Goal: Navigation & Orientation: Find specific page/section

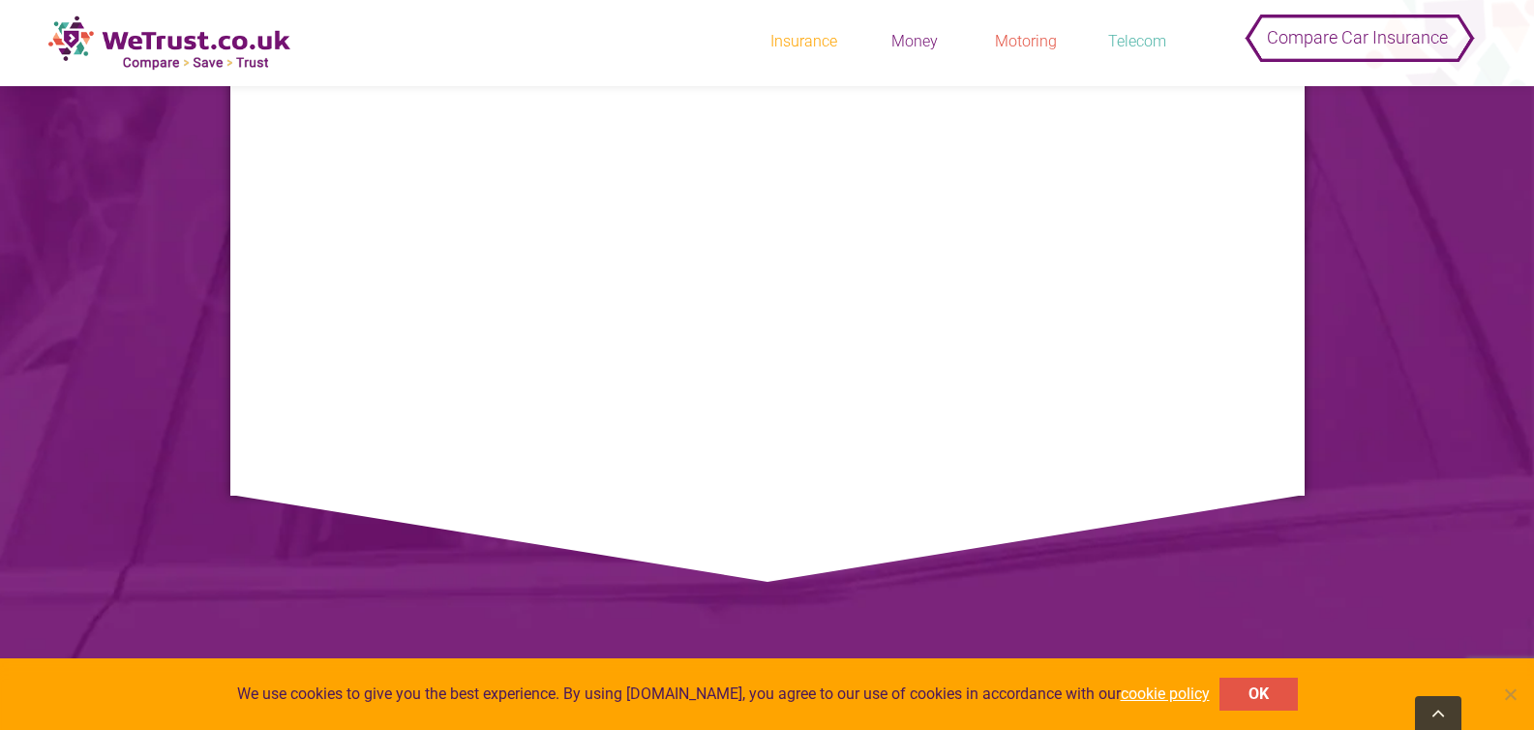
scroll to position [3828, 0]
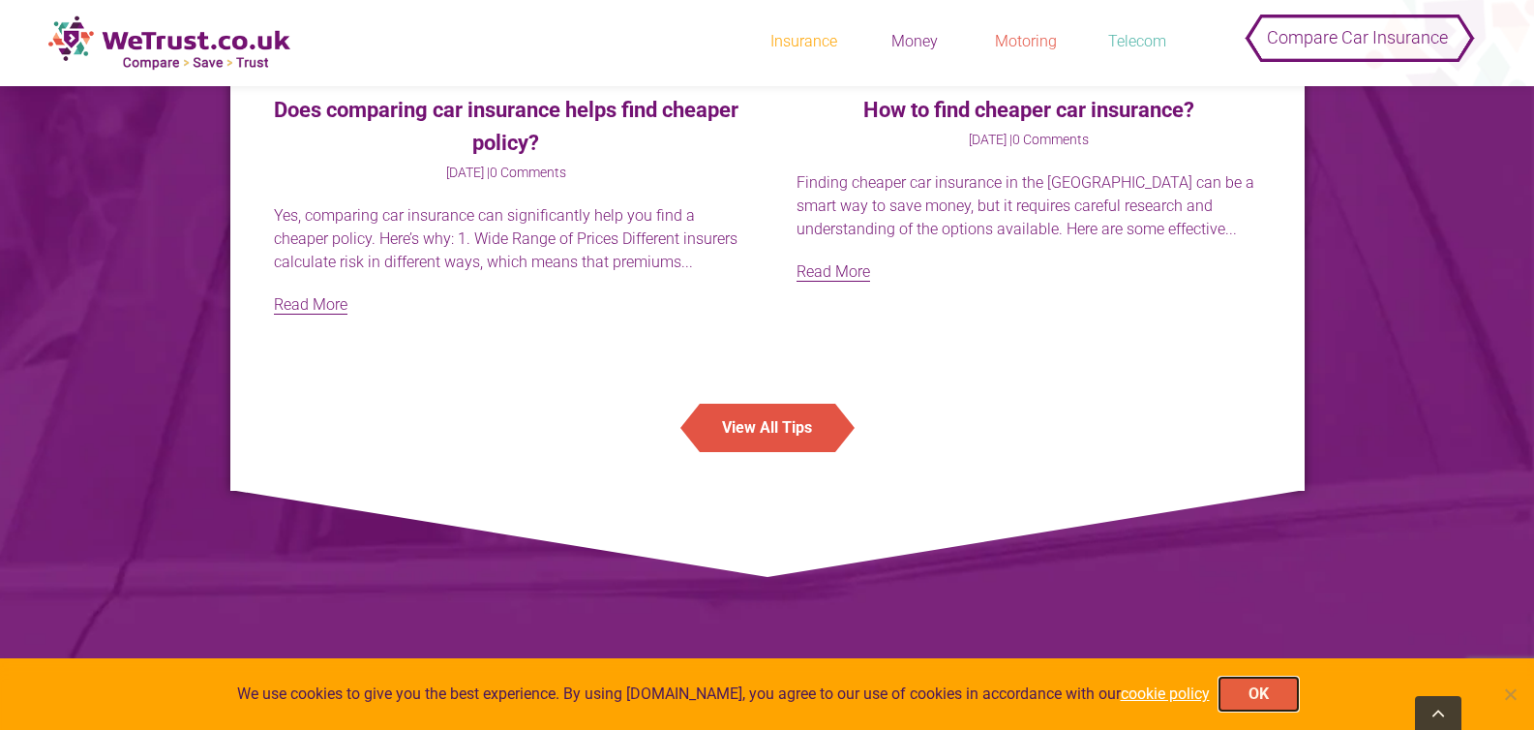
click at [1247, 691] on button "OK" at bounding box center [1258, 693] width 78 height 33
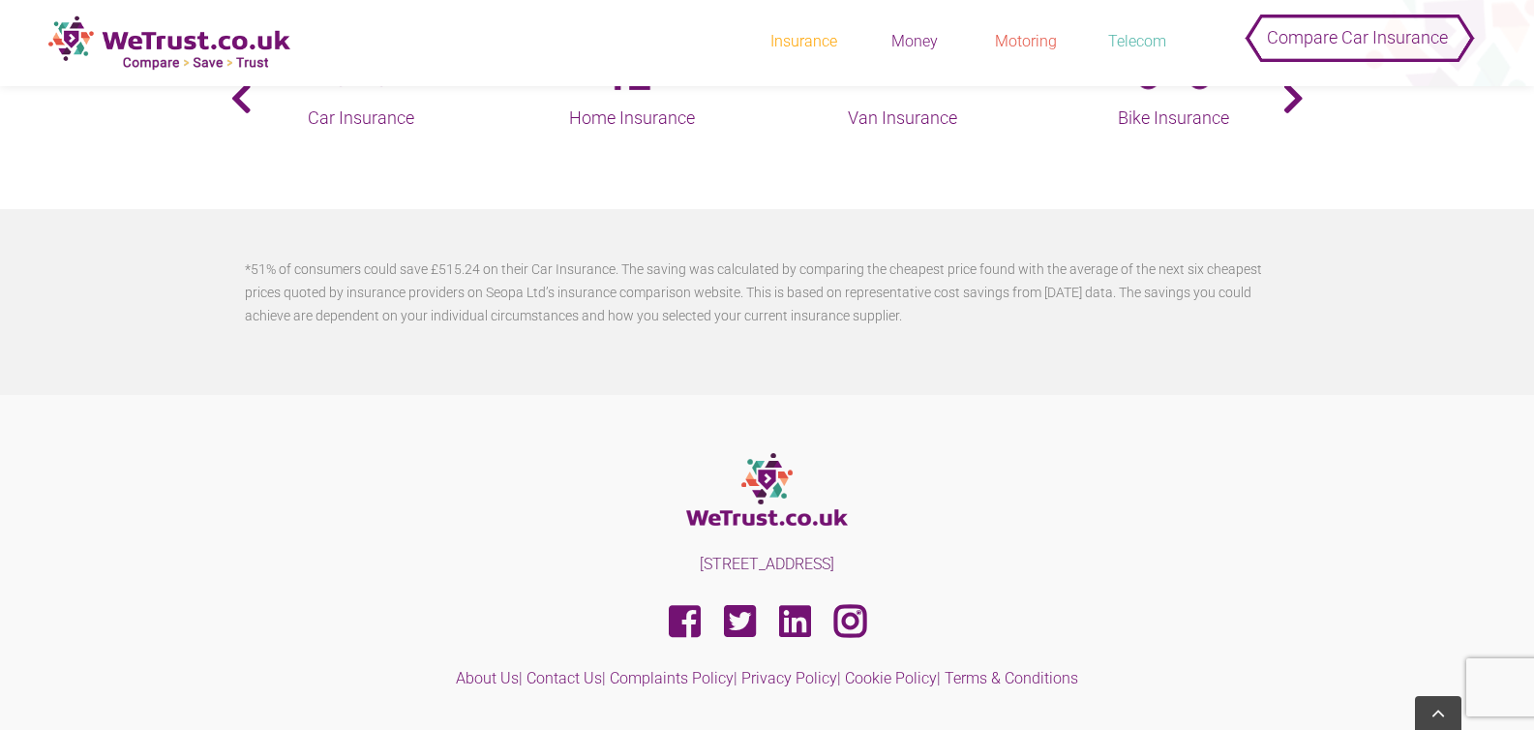
scroll to position [5084, 0]
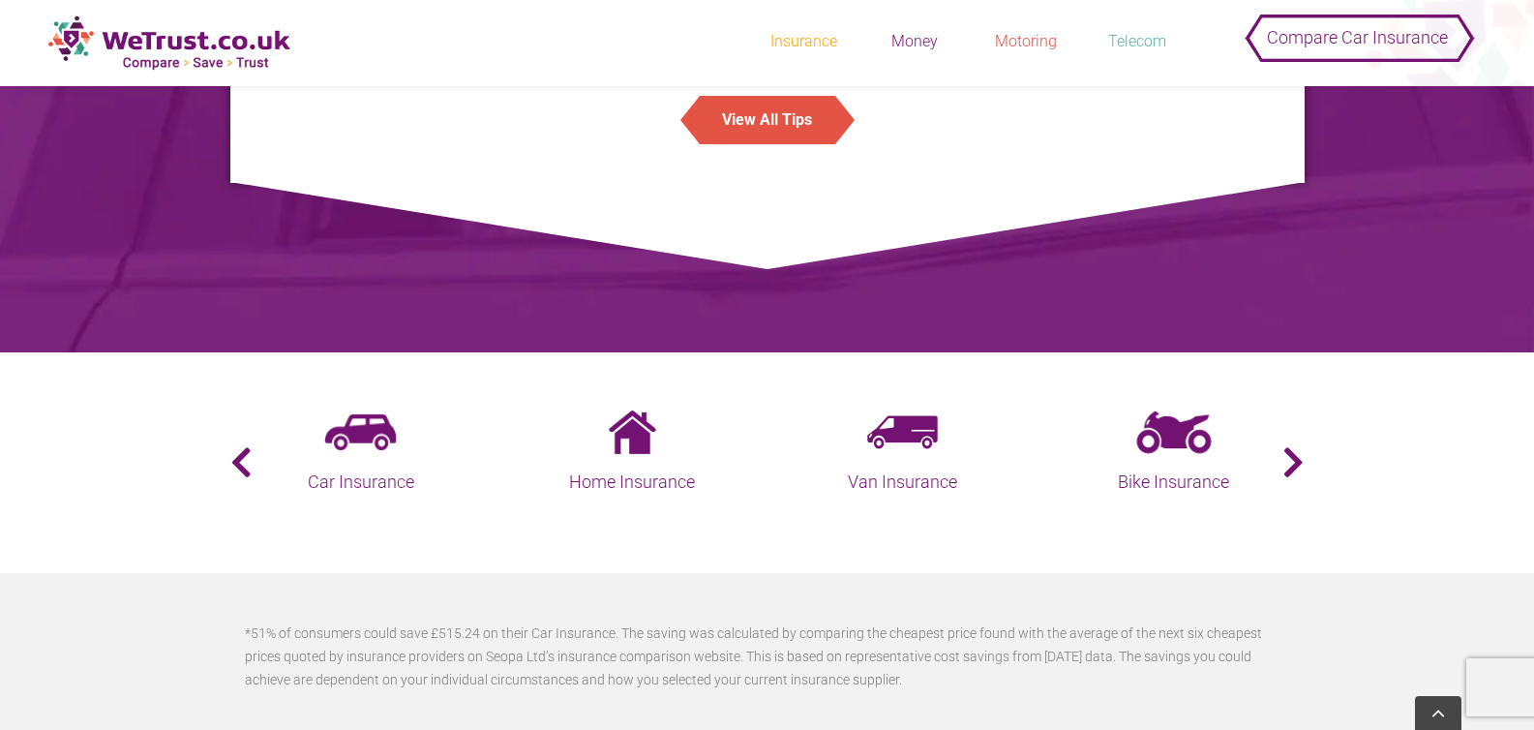
scroll to position [4783, 0]
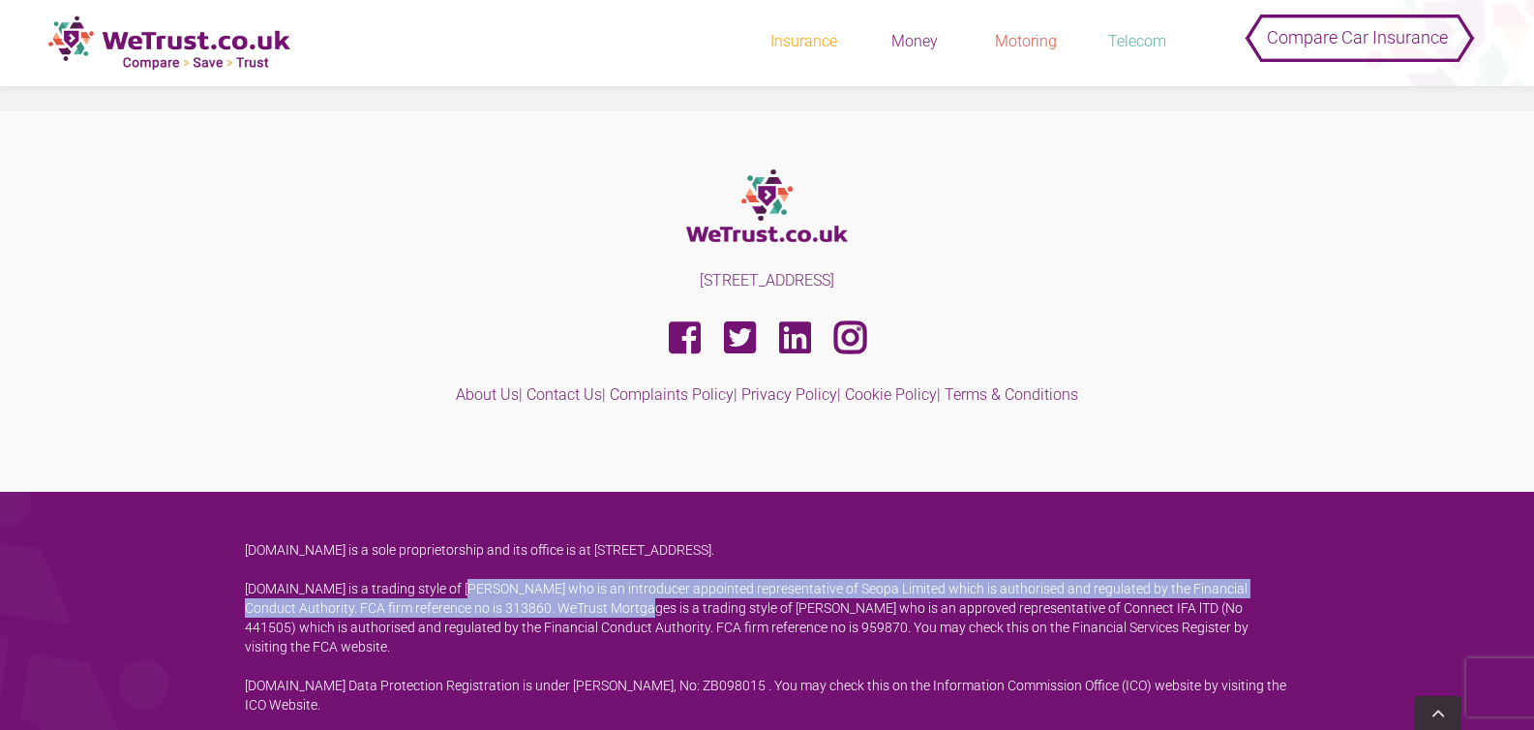
drag, startPoint x: 460, startPoint y: 663, endPoint x: 584, endPoint y: 677, distance: 125.7
click at [584, 656] on p "[DOMAIN_NAME] is a trading style of [PERSON_NAME] who is an introducer appointe…" at bounding box center [767, 617] width 1045 height 77
